Goal: Task Accomplishment & Management: Manage account settings

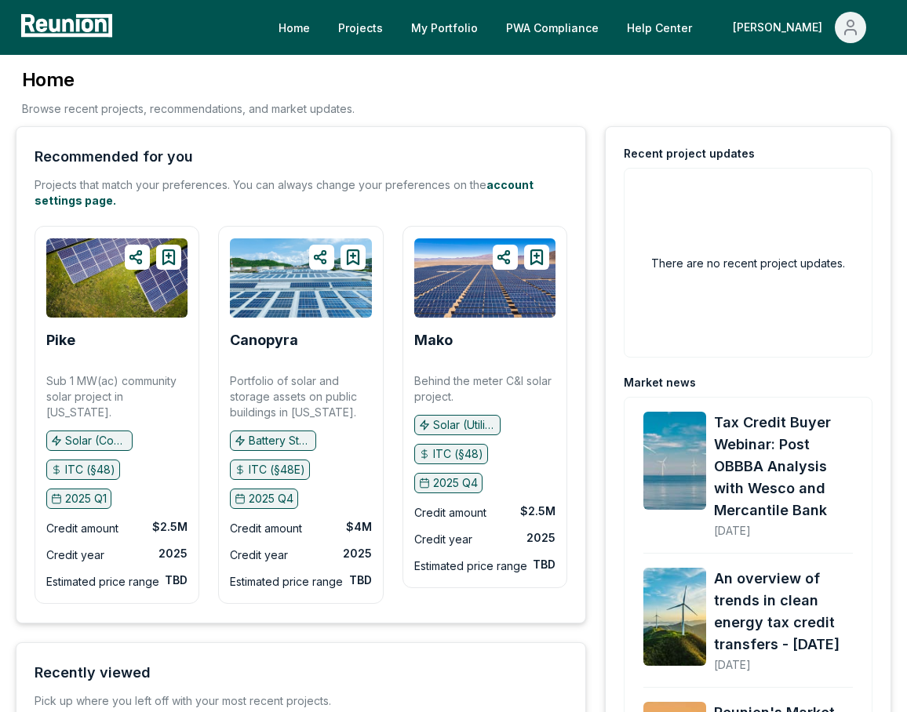
click at [836, 47] on div "Home Projects My Portfolio PWA Compliance Help Center [PERSON_NAME]" at bounding box center [453, 27] width 907 height 55
click at [838, 26] on span "Main" at bounding box center [849, 27] width 31 height 31
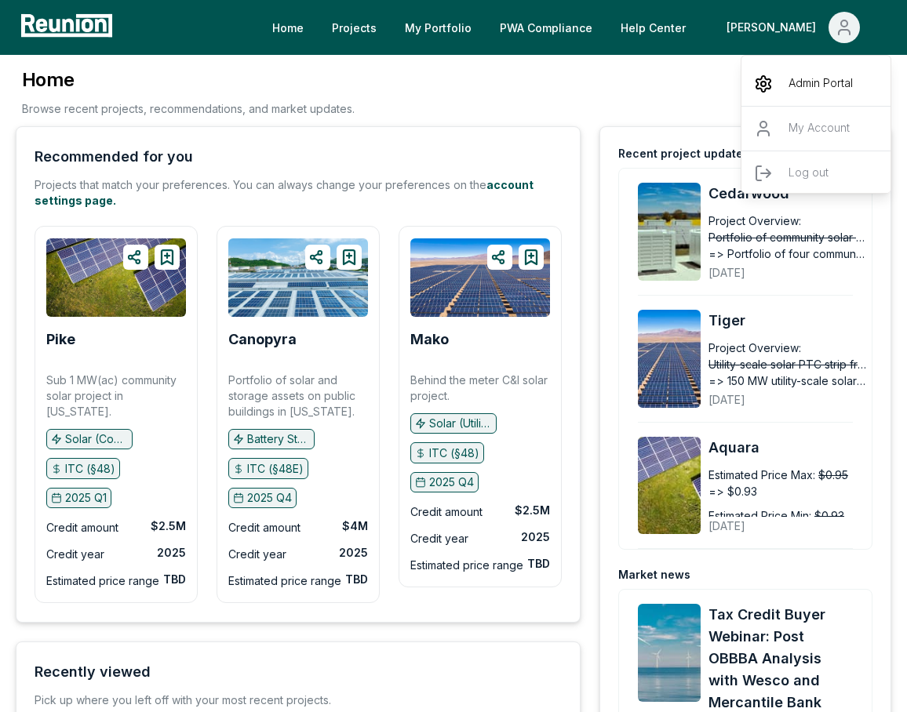
click at [824, 77] on p "Admin Portal" at bounding box center [820, 84] width 64 height 19
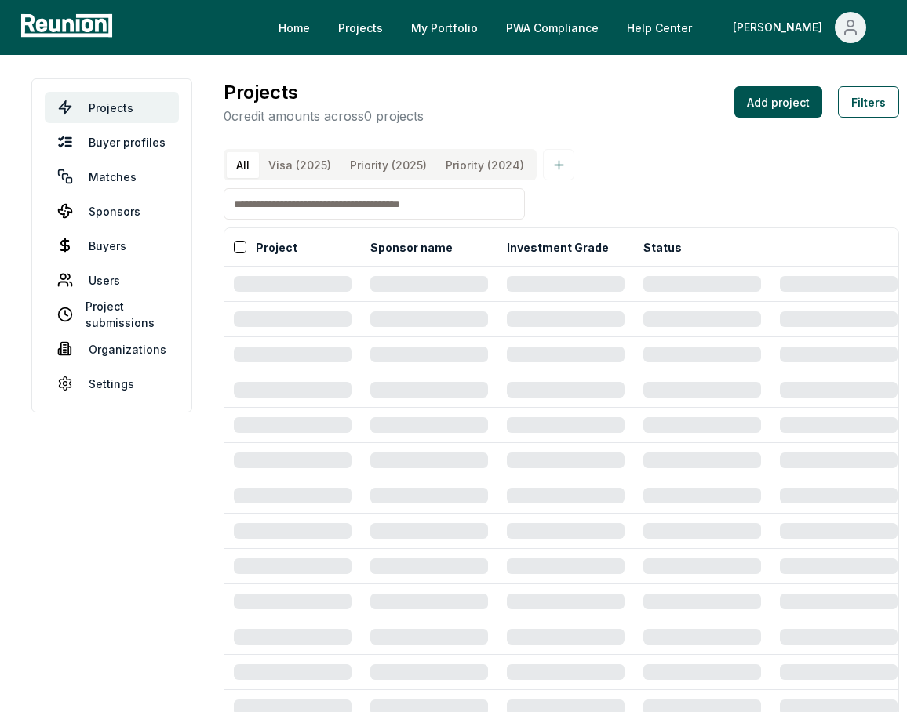
click at [412, 248] on button "Sponsor name" at bounding box center [411, 246] width 89 height 31
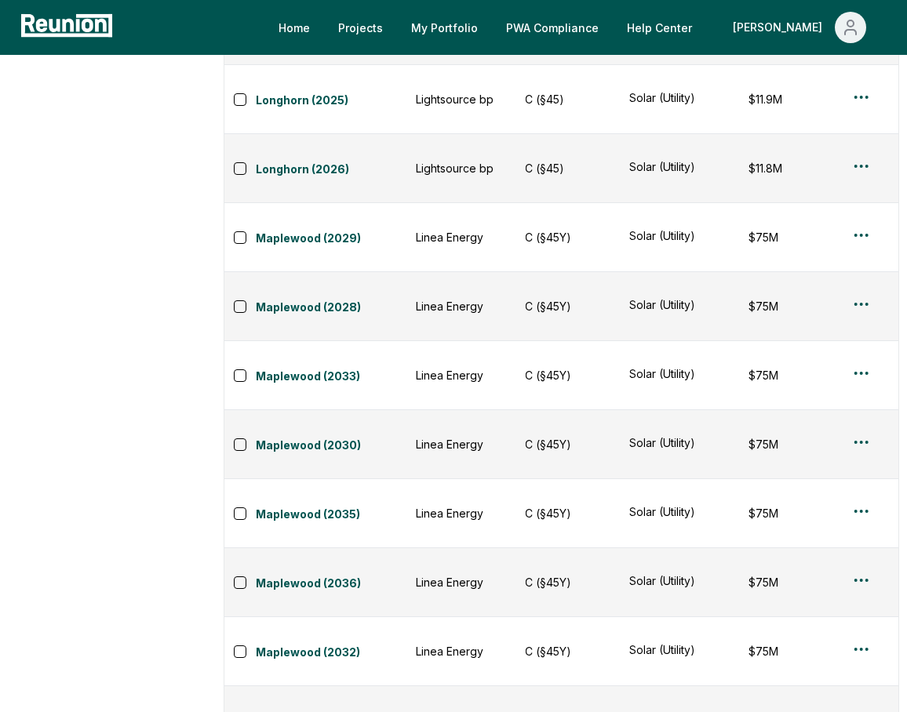
scroll to position [0, 396]
click at [818, 504] on div "Edit" at bounding box center [818, 512] width 149 height 26
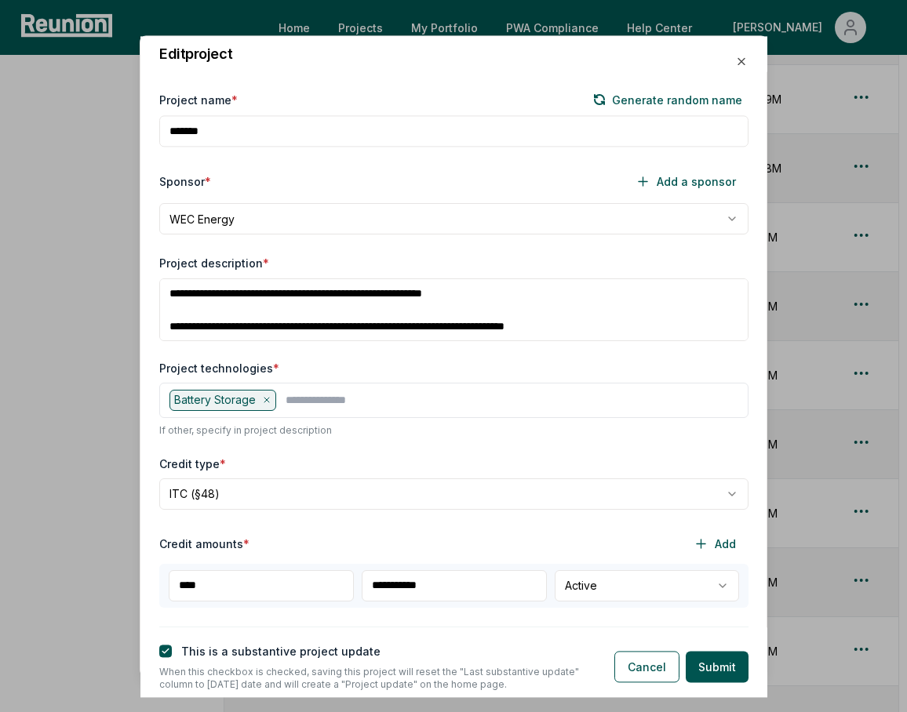
scroll to position [100, 0]
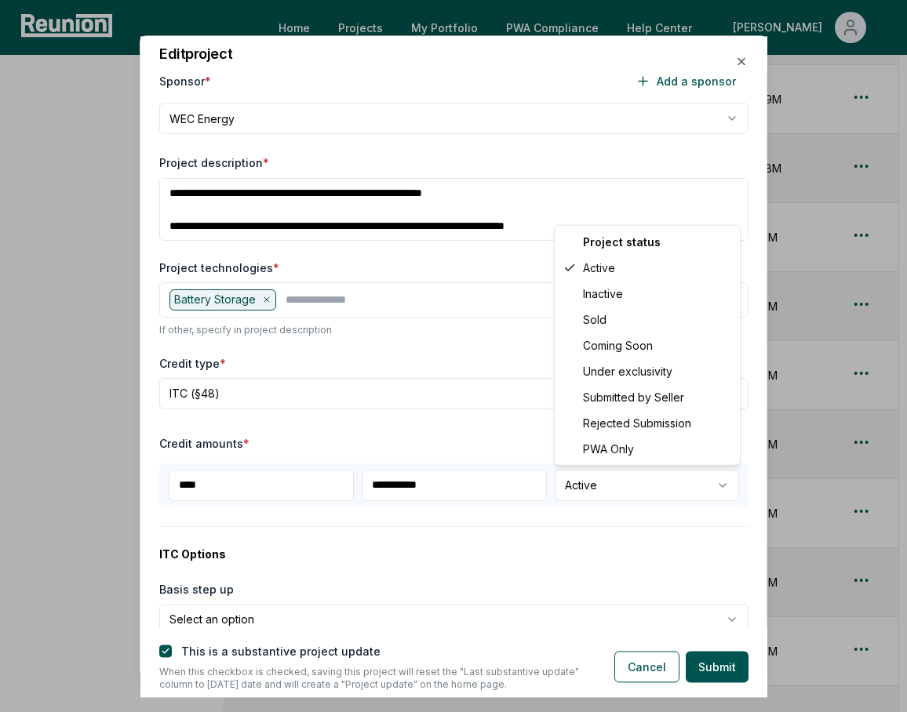
select select "****"
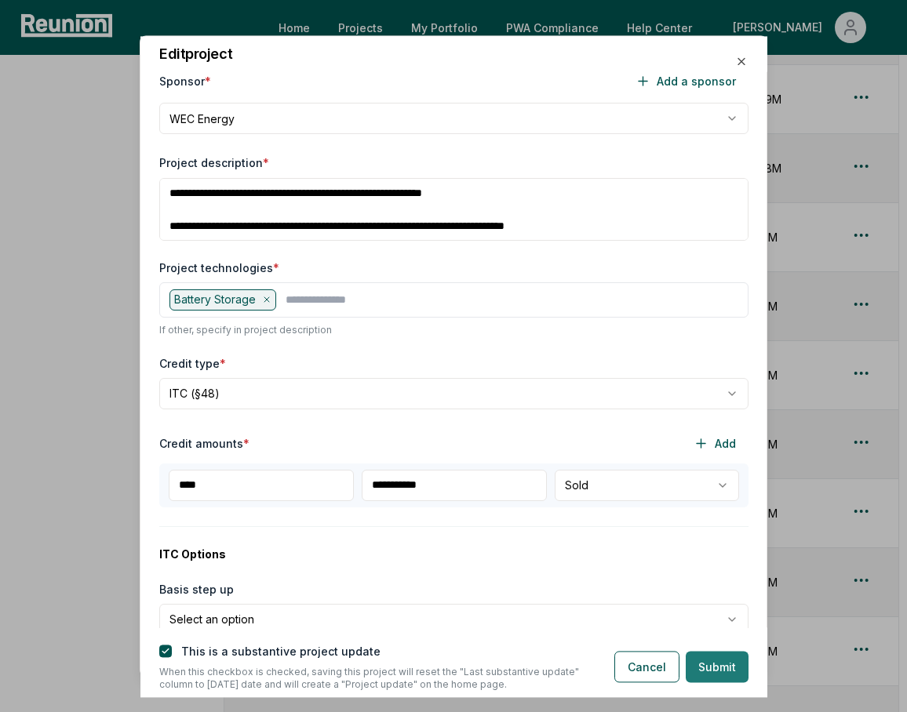
click at [732, 661] on button "Submit" at bounding box center [716, 667] width 63 height 31
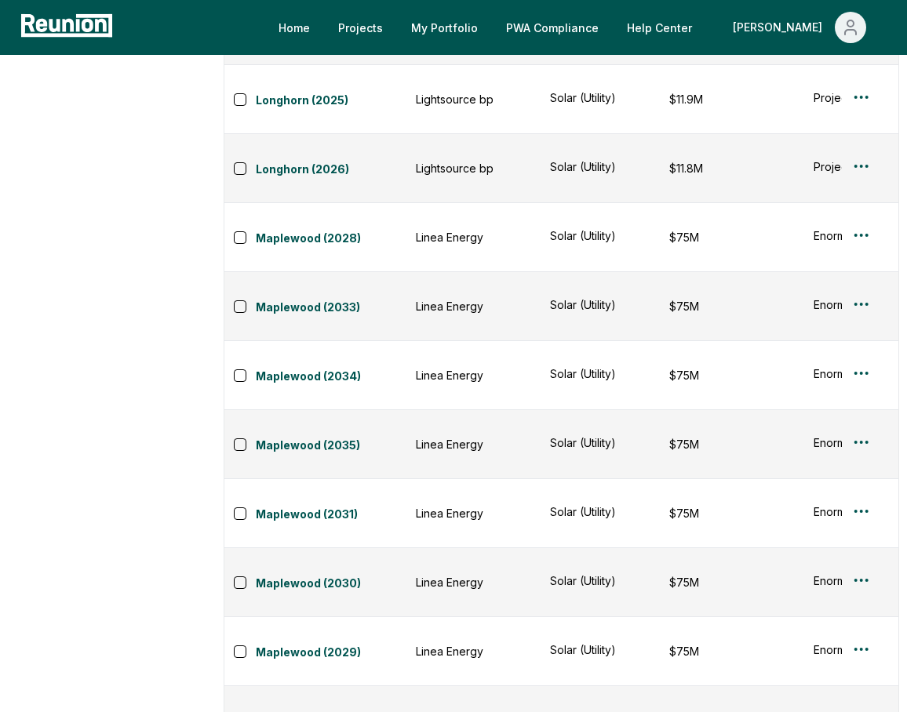
scroll to position [0, 475]
